Goal: Information Seeking & Learning: Learn about a topic

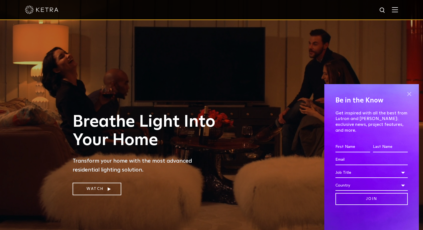
click at [409, 98] on span at bounding box center [409, 93] width 8 height 8
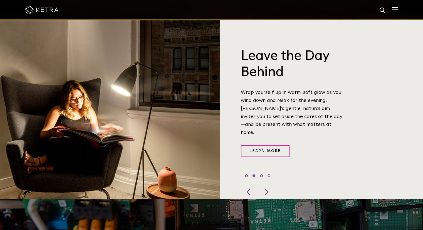
scroll to position [222, 0]
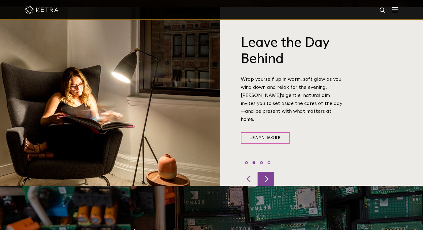
click at [267, 171] on div at bounding box center [265, 178] width 17 height 14
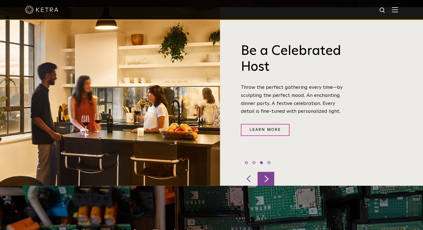
click at [267, 171] on div at bounding box center [265, 178] width 17 height 14
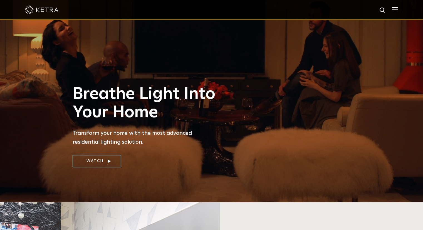
scroll to position [0, 0]
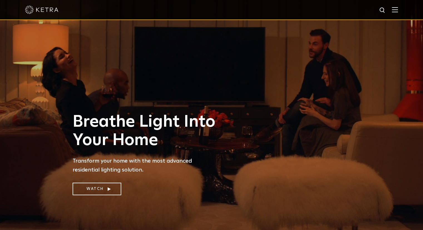
click at [398, 10] on img at bounding box center [395, 9] width 6 height 5
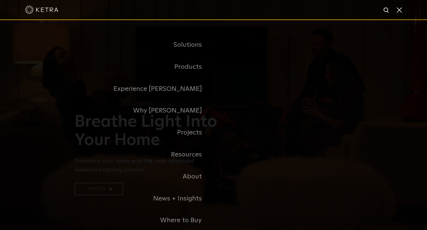
click at [0, 0] on link "Residential Products" at bounding box center [0, 0] width 0 height 0
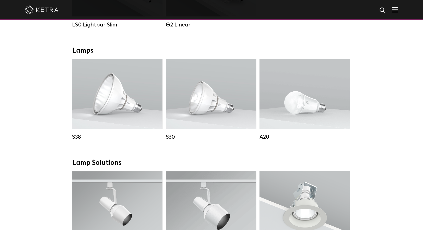
scroll to position [278, 0]
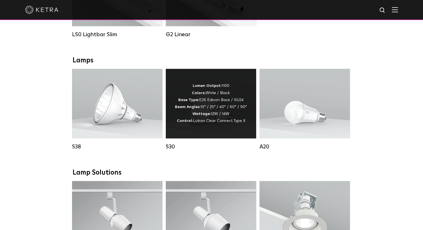
click at [215, 118] on div "Lumen Output: 1100 Colors: White / Black Base Type: E26 Edison Base / GU24 Beam…" at bounding box center [211, 103] width 72 height 42
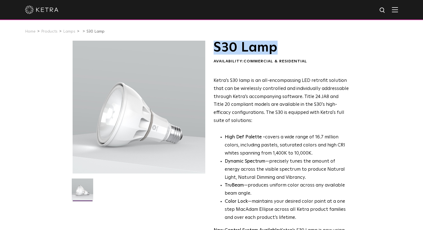
drag, startPoint x: 216, startPoint y: 51, endPoint x: 281, endPoint y: 50, distance: 64.8
click at [281, 50] on h1 "S30 Lamp" at bounding box center [280, 48] width 135 height 14
copy h1 "S30 Lamp"
click at [45, 30] on link "Products" at bounding box center [49, 31] width 16 height 4
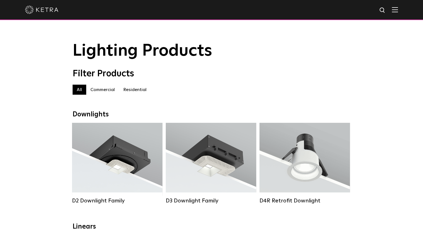
click at [398, 8] on img at bounding box center [395, 9] width 6 height 5
